Goal: Task Accomplishment & Management: Use online tool/utility

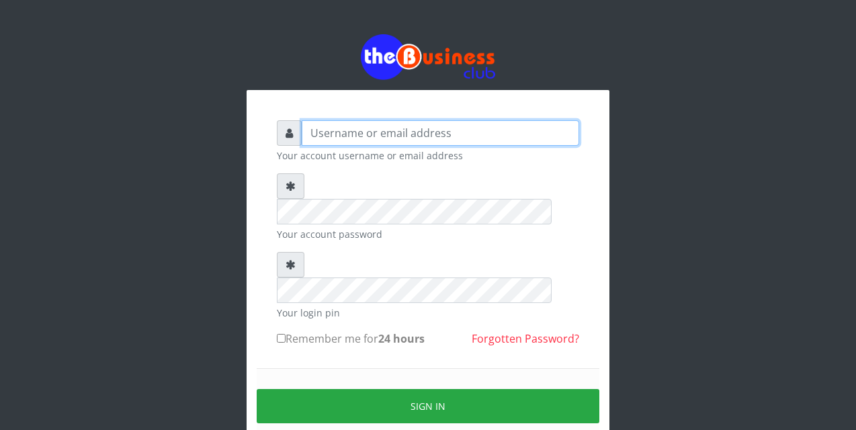
drag, startPoint x: 0, startPoint y: 0, endPoint x: 316, endPoint y: 133, distance: 343.1
click at [316, 133] on input "text" at bounding box center [440, 133] width 277 height 26
type input "siesther"
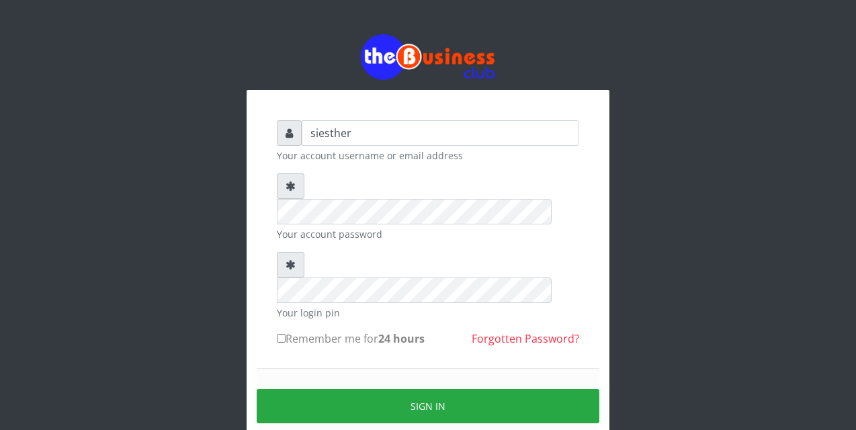
click at [294, 315] on form "siesther Your account username or email address Your account password Your logi…" at bounding box center [428, 298] width 302 height 356
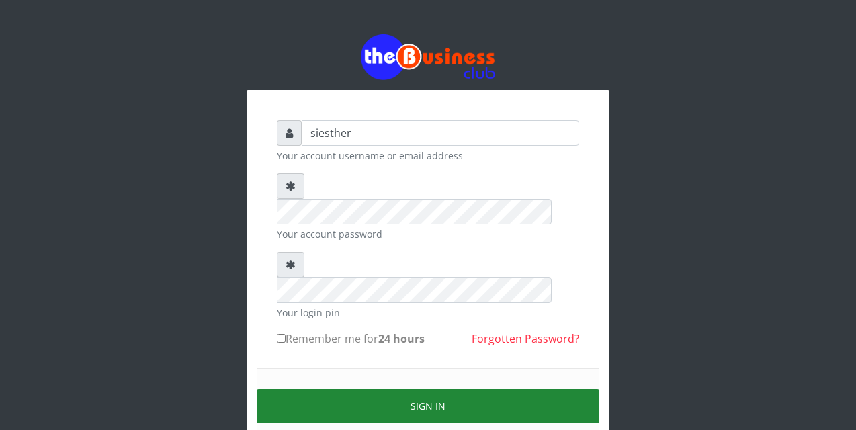
click at [432, 389] on button "Sign in" at bounding box center [428, 406] width 343 height 34
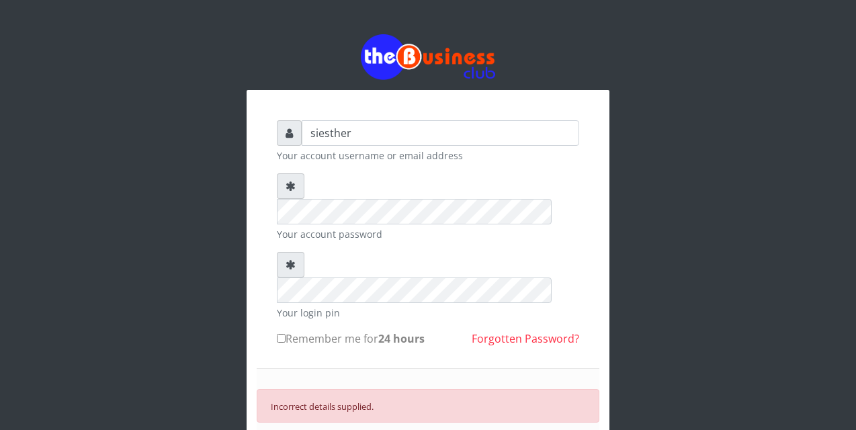
click at [397, 368] on div "Incorrect details supplied. SIGN IN" at bounding box center [428, 428] width 343 height 120
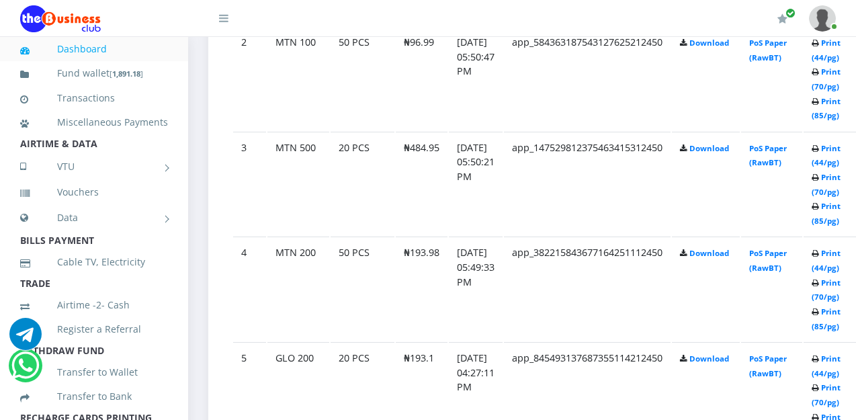
scroll to position [940, 0]
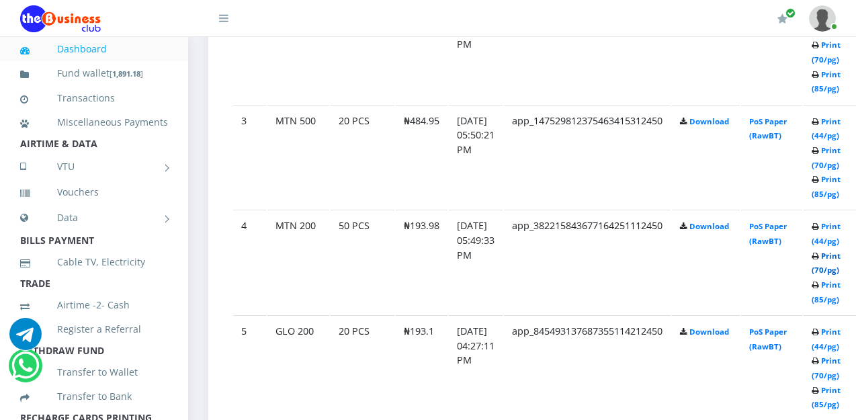
click at [840, 259] on link "Print (70/pg)" at bounding box center [825, 262] width 29 height 25
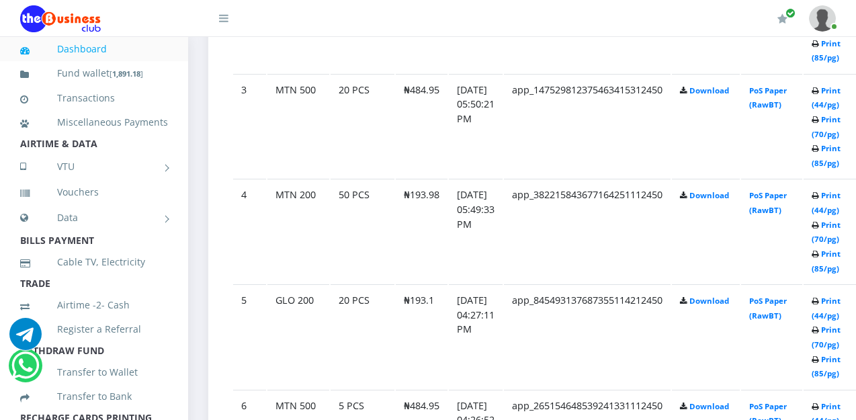
scroll to position [940, 0]
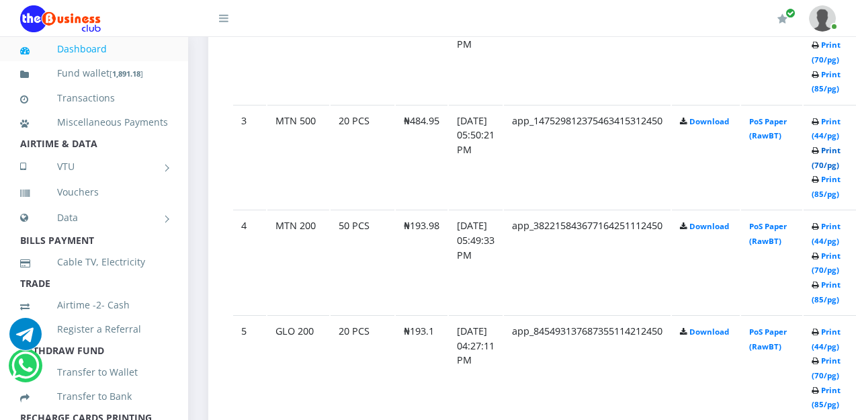
click at [840, 148] on link "Print (70/pg)" at bounding box center [825, 157] width 29 height 25
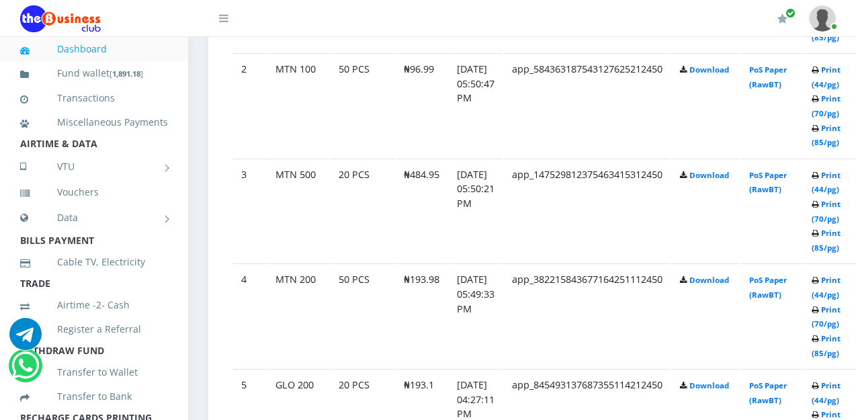
scroll to position [860, 0]
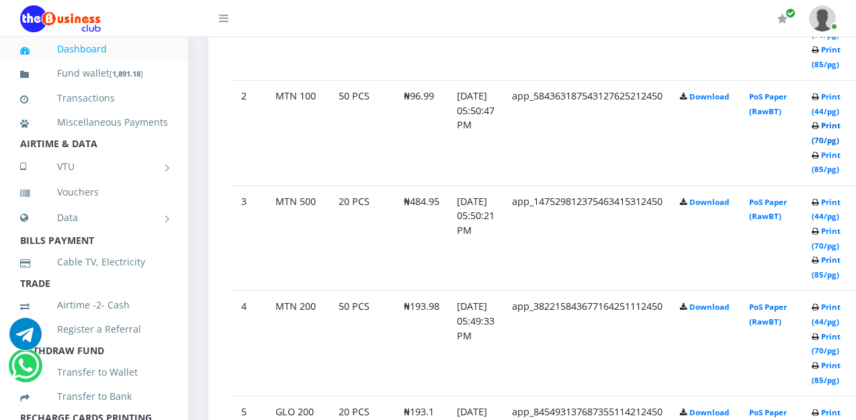
click at [840, 131] on link "Print (70/pg)" at bounding box center [825, 132] width 29 height 25
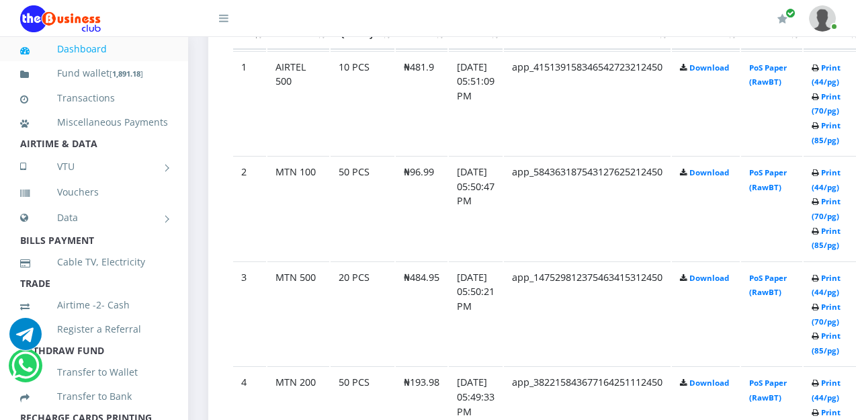
scroll to position [757, 0]
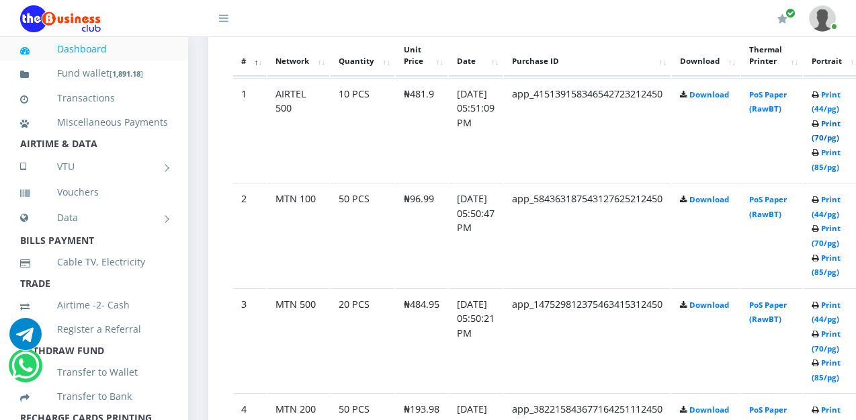
click at [840, 128] on link "Print (70/pg)" at bounding box center [825, 130] width 29 height 25
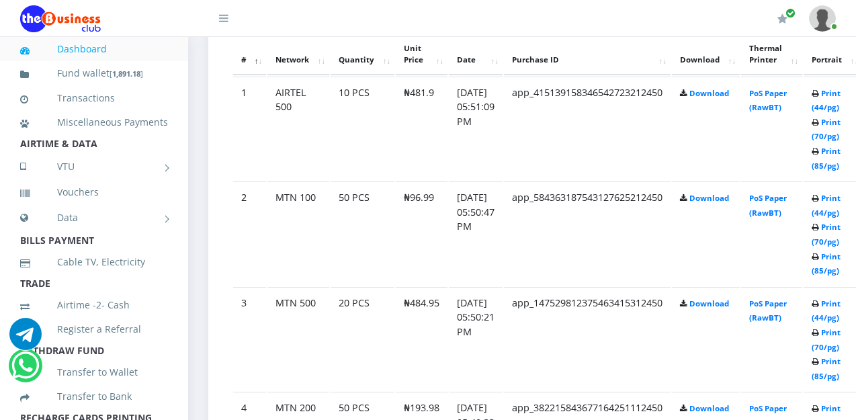
scroll to position [757, 0]
